Goal: Task Accomplishment & Management: Manage account settings

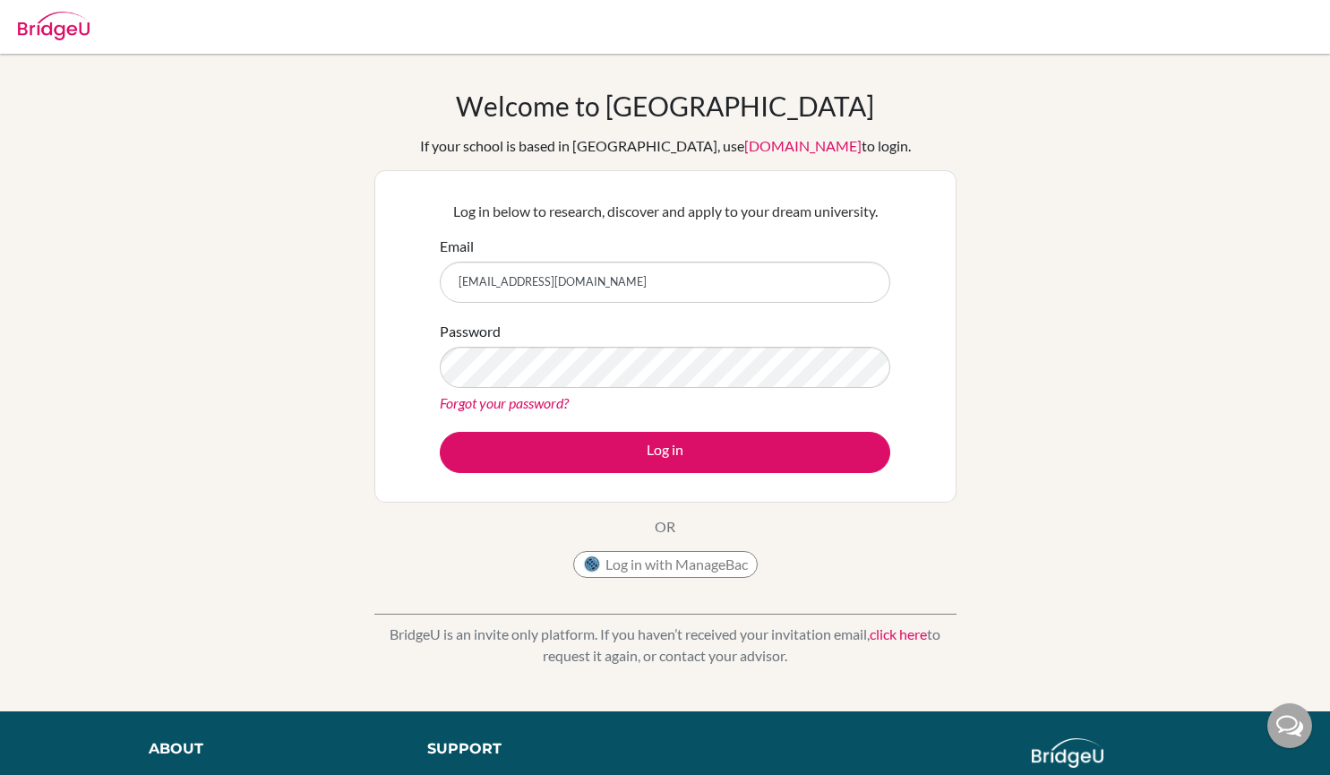
type input "[EMAIL_ADDRESS][DOMAIN_NAME]"
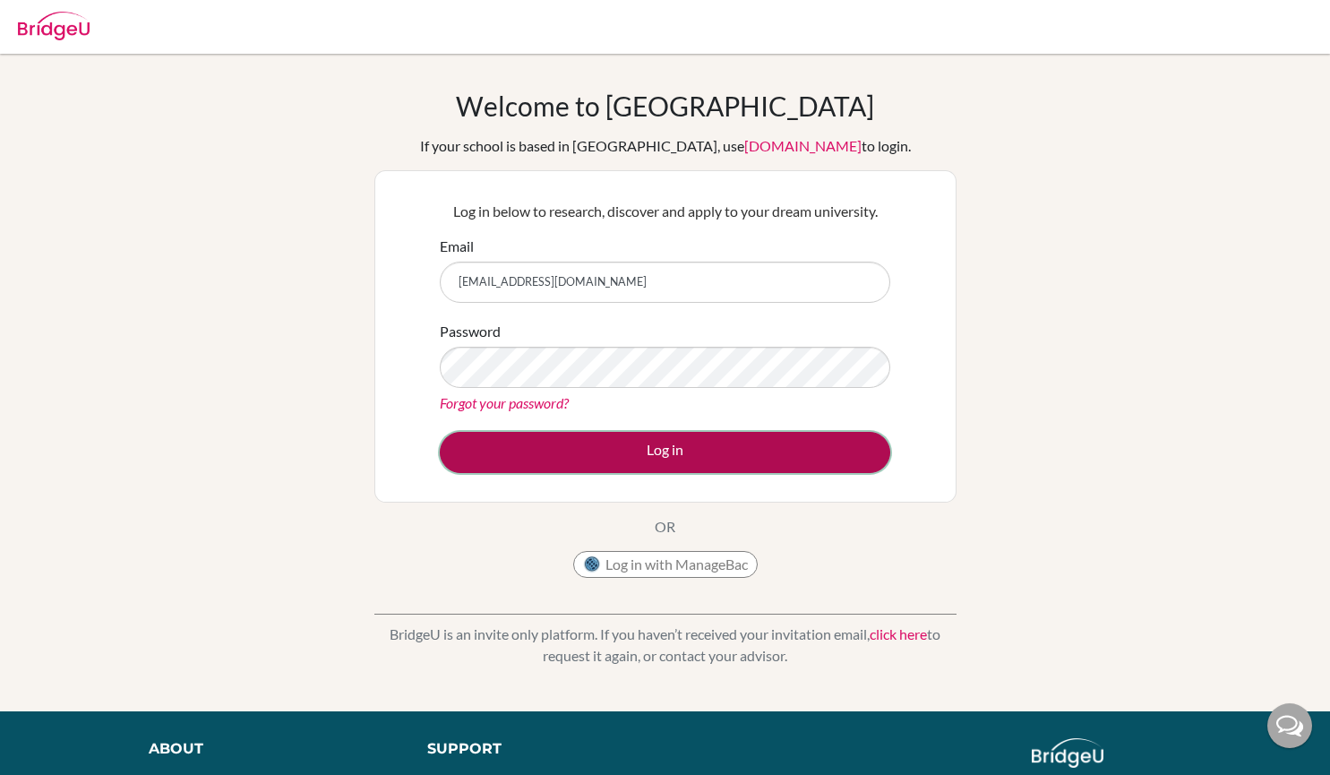
click at [695, 445] on button "Log in" at bounding box center [665, 452] width 451 height 41
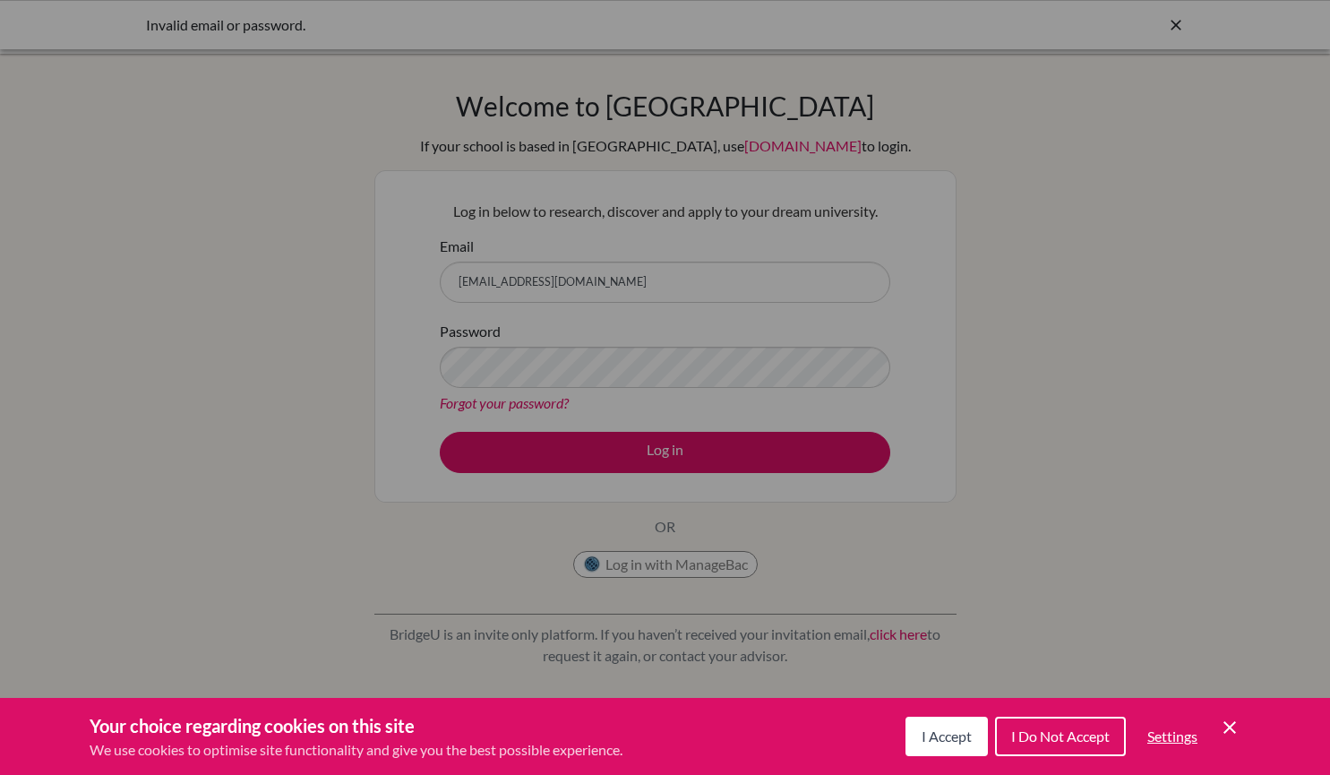
click at [949, 732] on span "I Accept" at bounding box center [947, 735] width 50 height 17
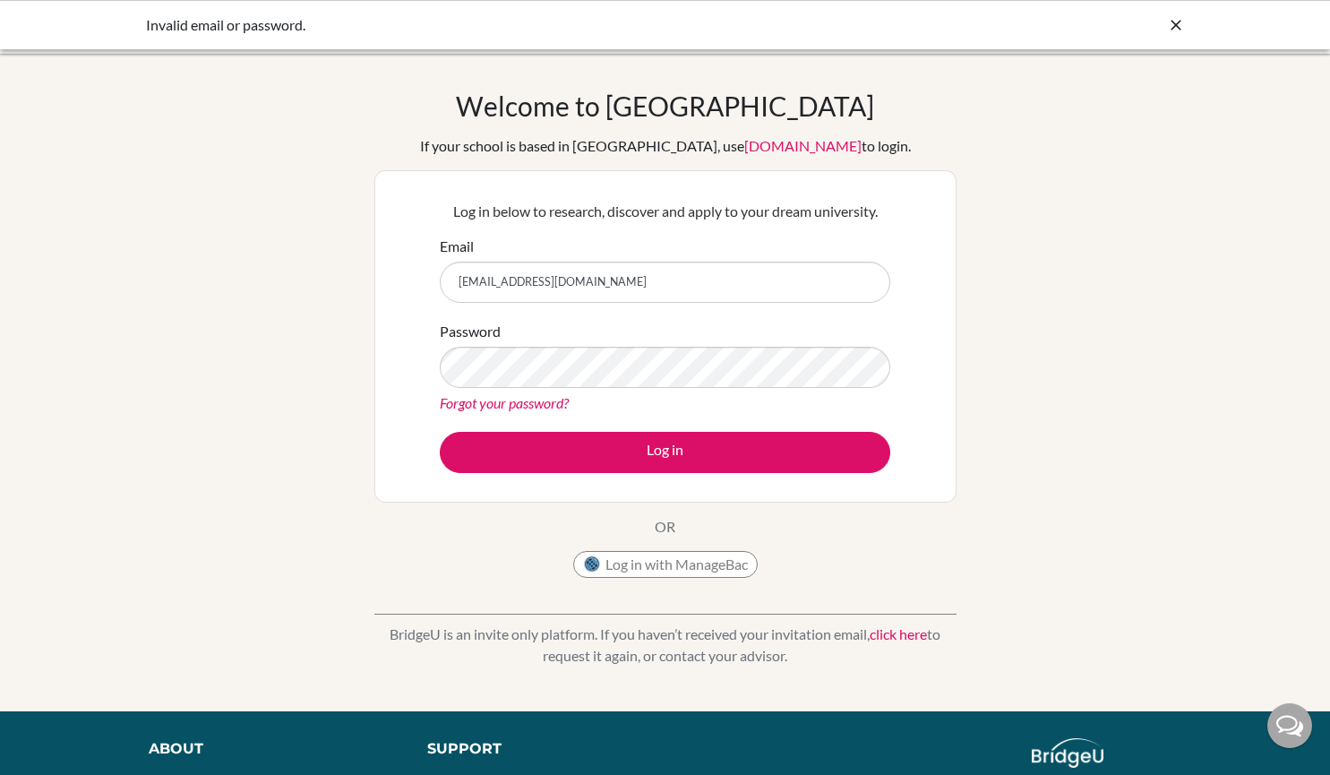
click at [500, 401] on link "Forgot your password?" at bounding box center [504, 402] width 129 height 17
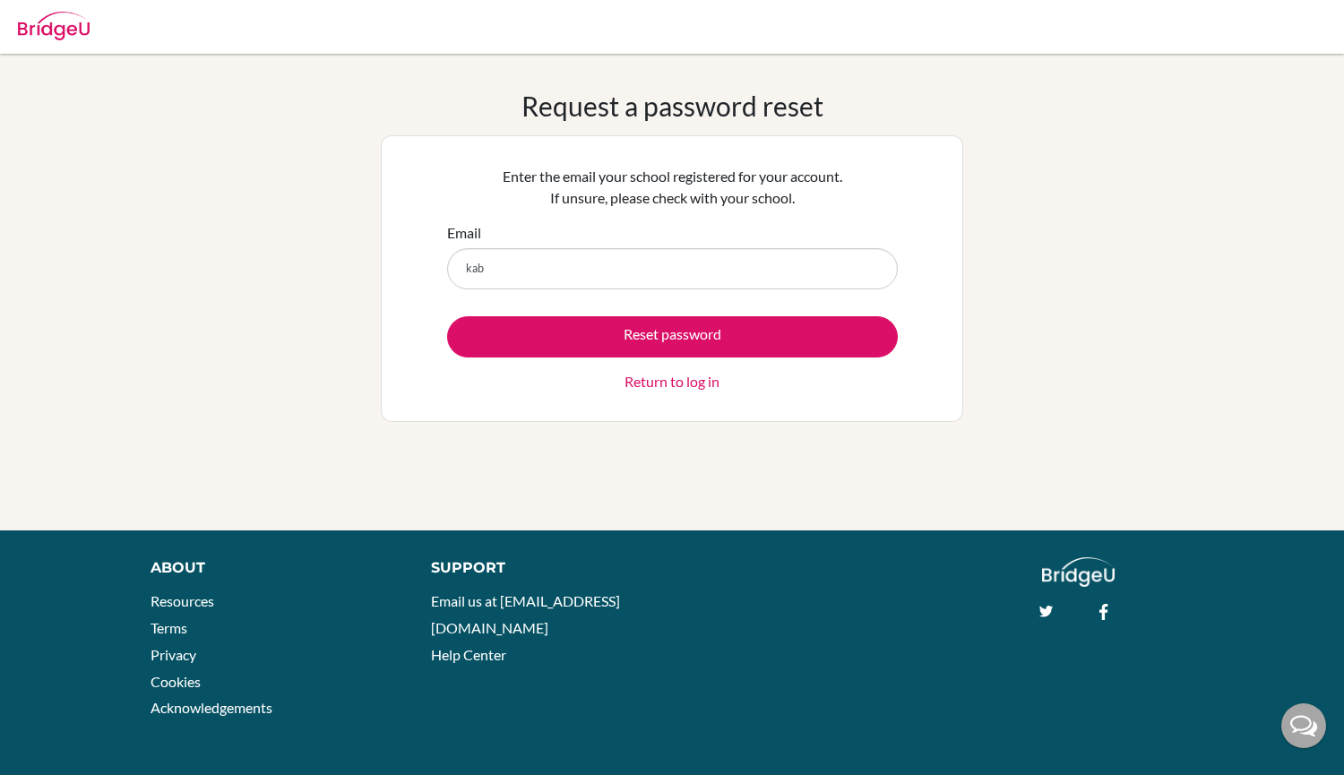
type input "[EMAIL_ADDRESS][DOMAIN_NAME]"
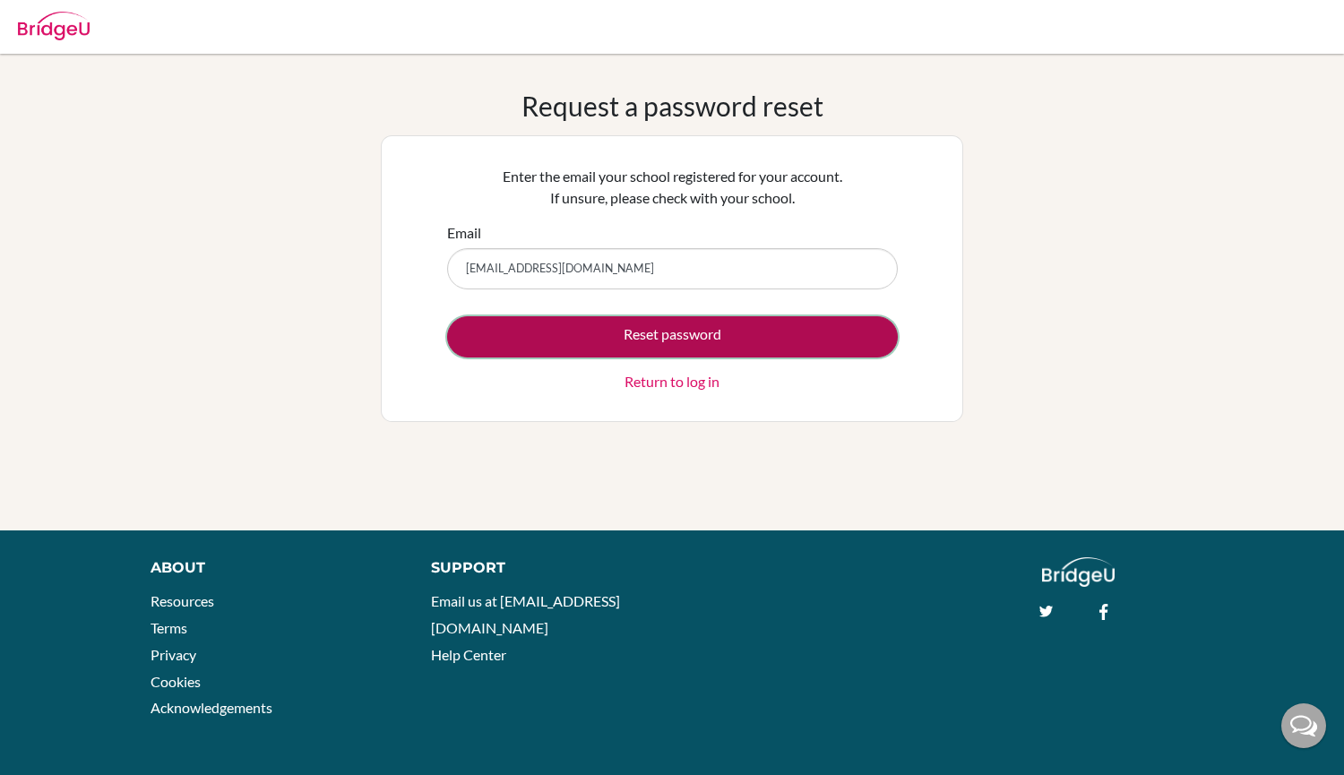
click at [655, 339] on button "Reset password" at bounding box center [672, 336] width 451 height 41
